Goal: Find specific page/section: Find specific page/section

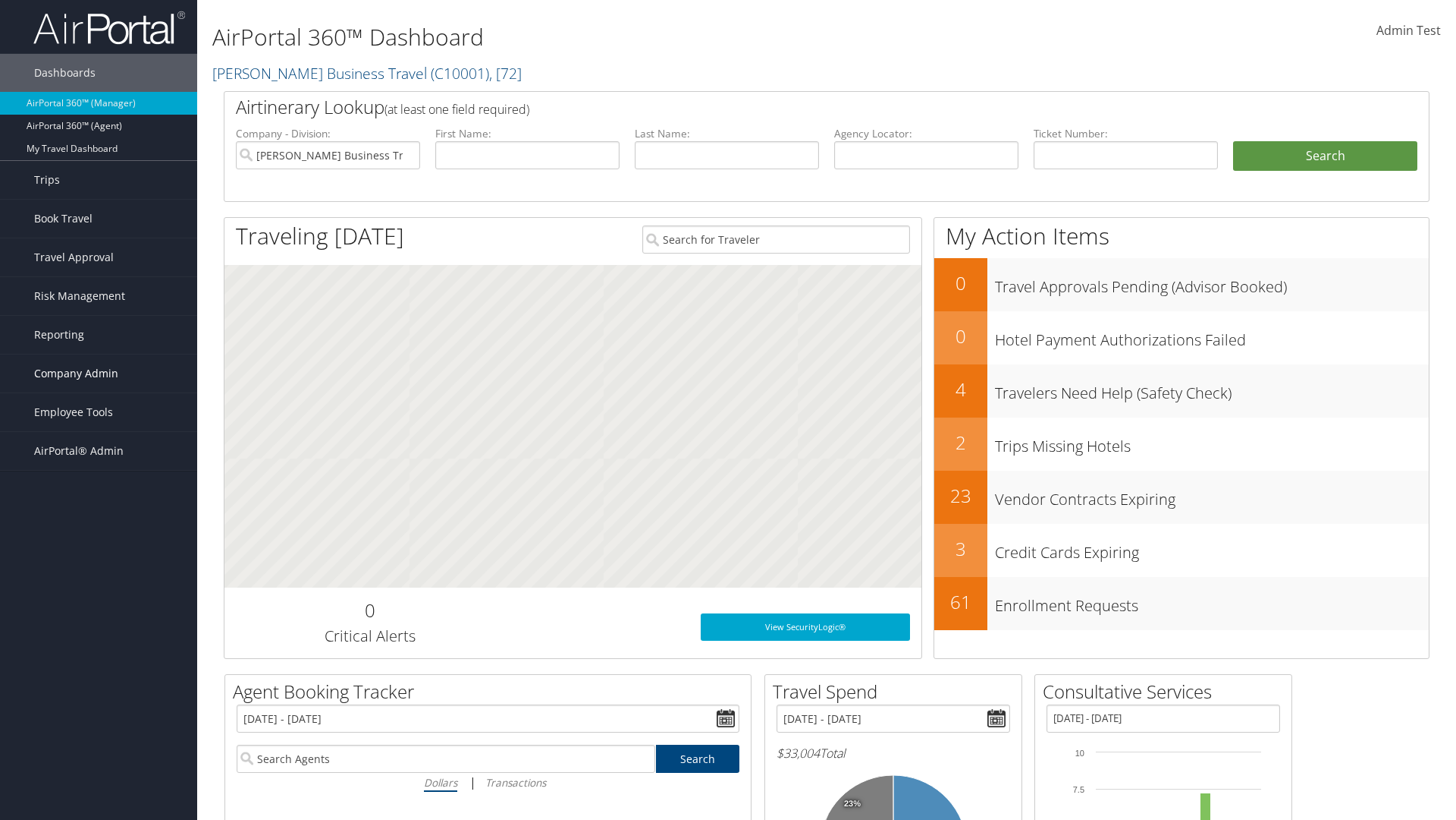
click at [99, 374] on span "Company Admin" at bounding box center [76, 374] width 84 height 38
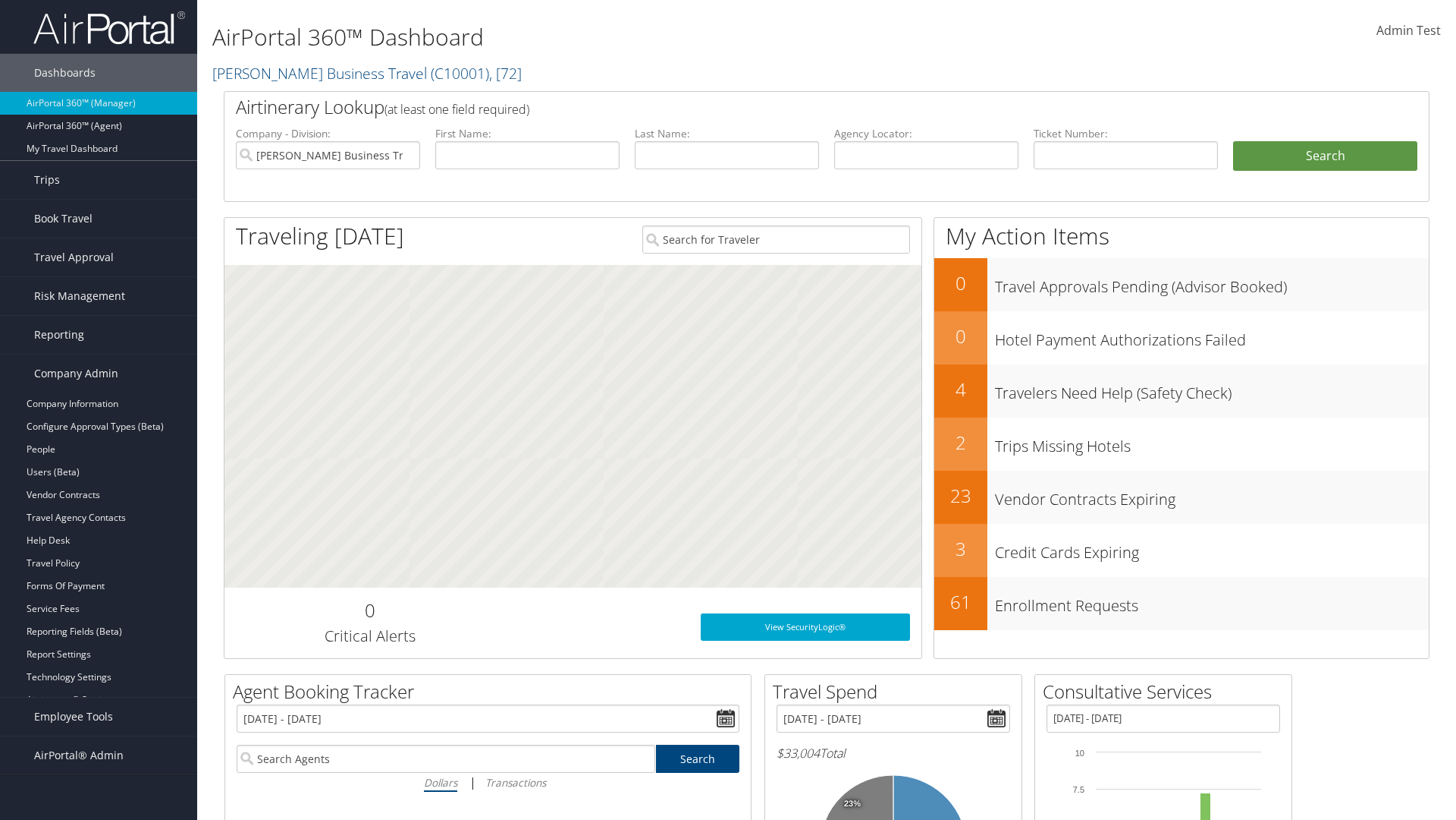
click at [99, 746] on link "Consultative Services" at bounding box center [99, 745] width 198 height 23
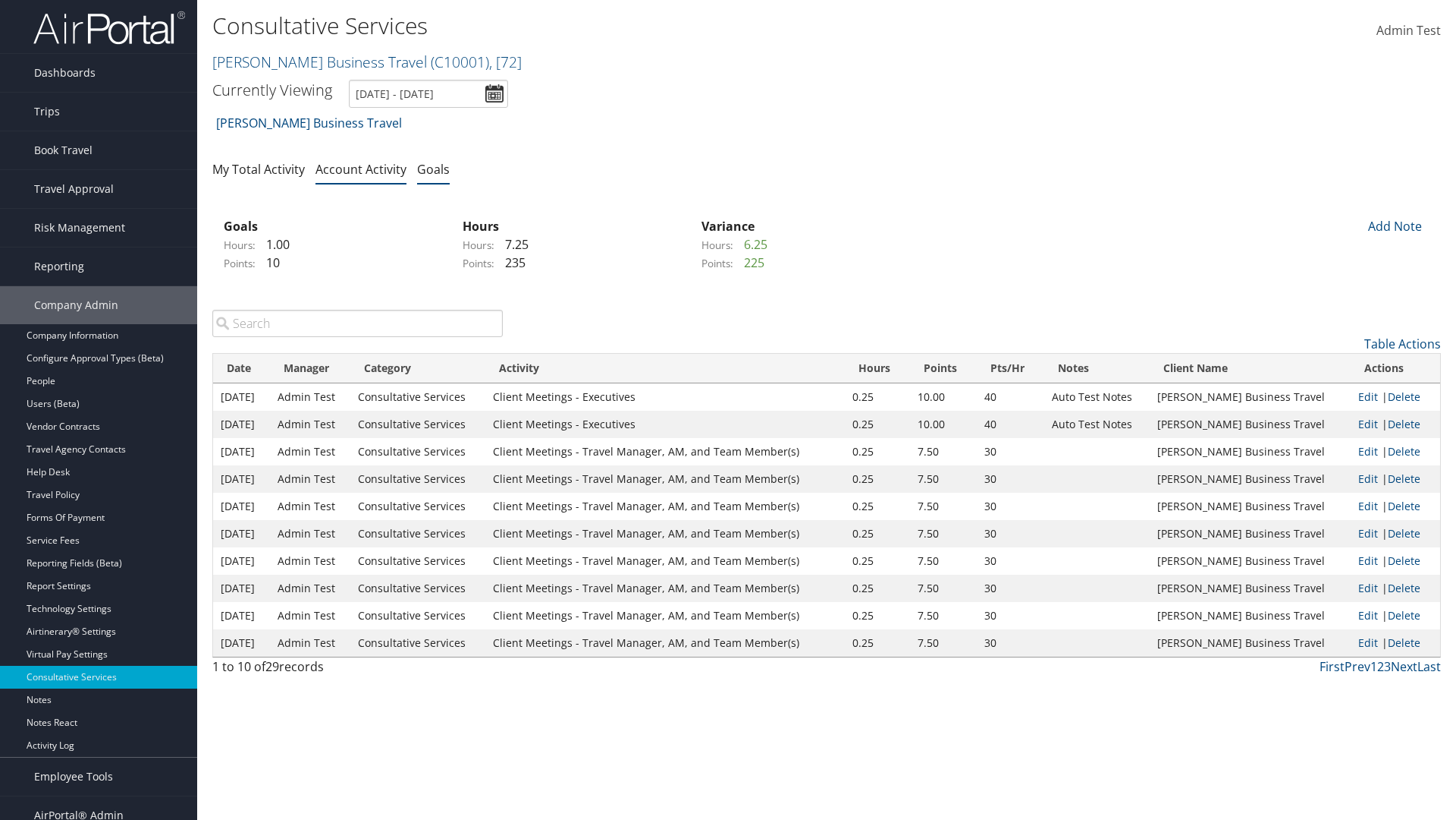
click at [433, 169] on link "Goals" at bounding box center [433, 169] width 33 height 16
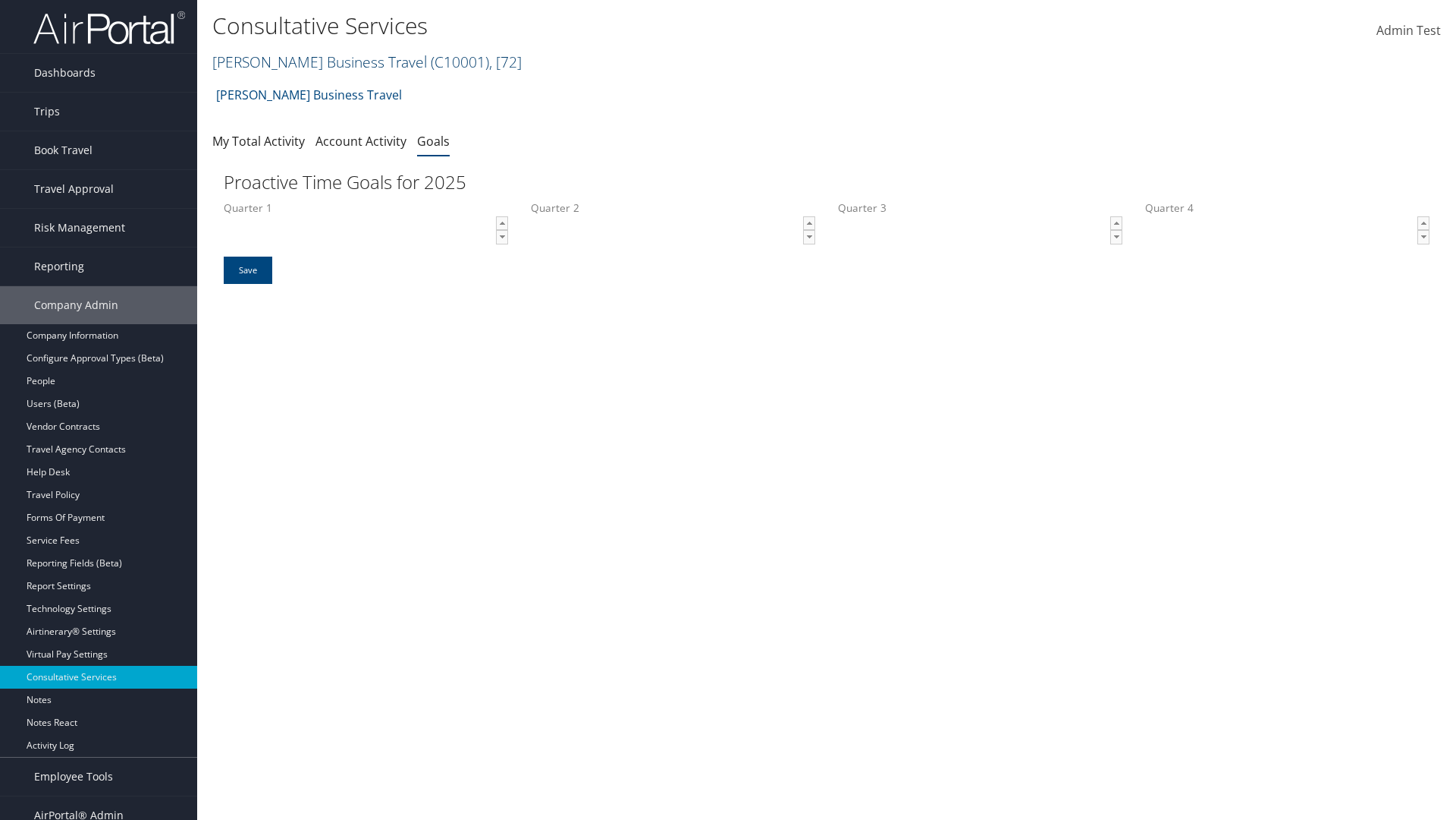
click at [313, 62] on link "[PERSON_NAME] Business Travel ( C10001 ) , [ 72 ]" at bounding box center [366, 62] width 309 height 21
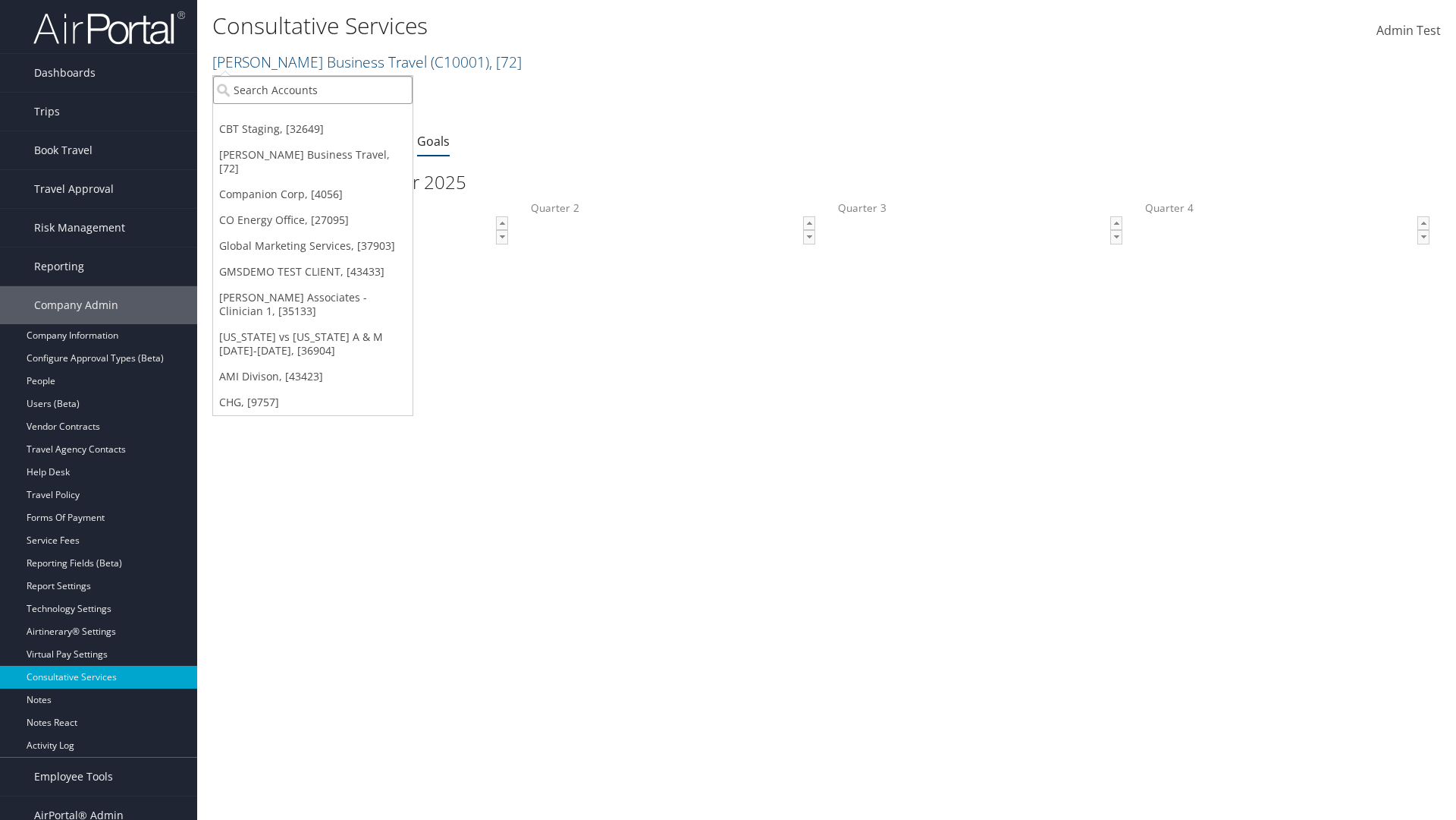
click at [313, 90] on input "search" at bounding box center [313, 90] width 199 height 28
type input "Global Marketing Services"
click at [327, 118] on div "Global Marketing Services (301946), [37903]" at bounding box center [326, 117] width 244 height 14
